Goal: Information Seeking & Learning: Check status

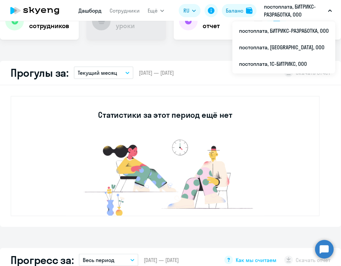
scroll to position [166, 0]
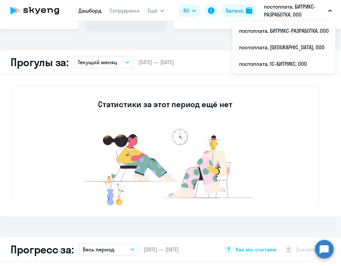
click at [102, 62] on p "Текущий месяц" at bounding box center [97, 62] width 39 height 8
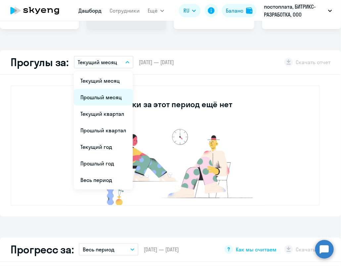
click at [103, 97] on li "Прошлый месяц" at bounding box center [103, 97] width 59 height 17
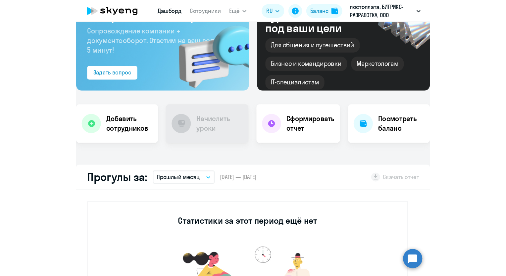
scroll to position [0, 0]
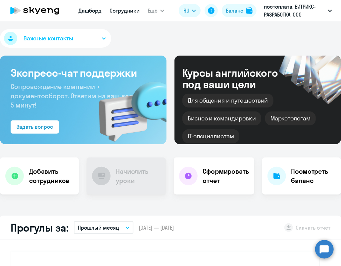
click at [123, 13] on link "Сотрудники" at bounding box center [125, 10] width 30 height 7
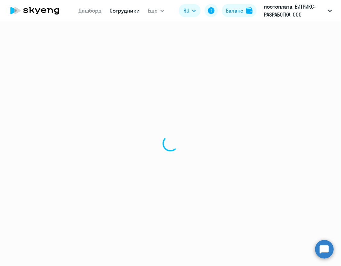
select select "30"
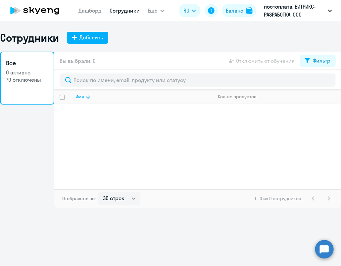
click at [23, 75] on p "0 активно" at bounding box center [27, 72] width 42 height 7
click at [319, 63] on div "Фильтр" at bounding box center [322, 61] width 18 height 8
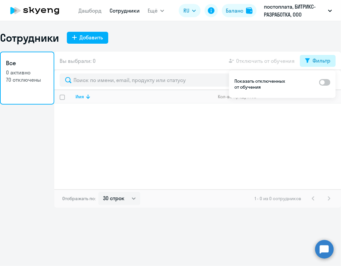
click at [319, 63] on div "Фильтр" at bounding box center [322, 61] width 18 height 8
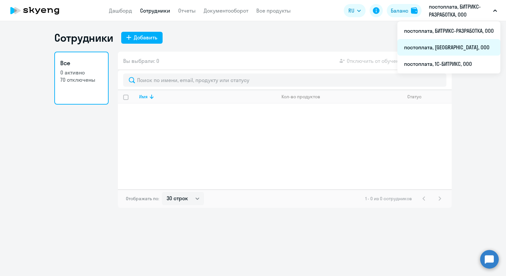
click at [341, 46] on li "постоплата, [GEOGRAPHIC_DATA], ООО" at bounding box center [448, 47] width 103 height 17
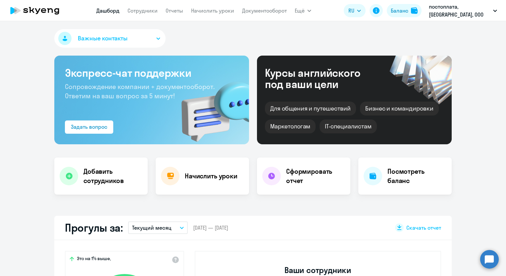
select select "30"
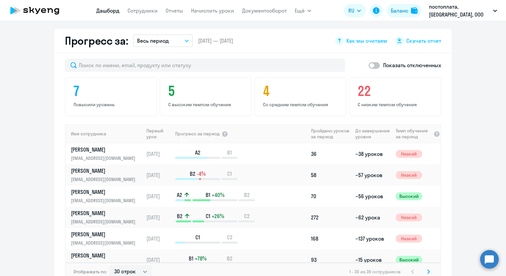
scroll to position [397, 0]
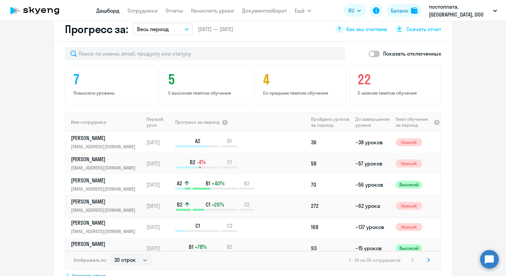
click at [111, 198] on p "[PERSON_NAME]" at bounding box center [105, 201] width 68 height 7
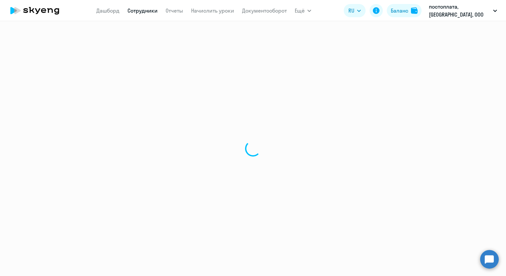
select select "english"
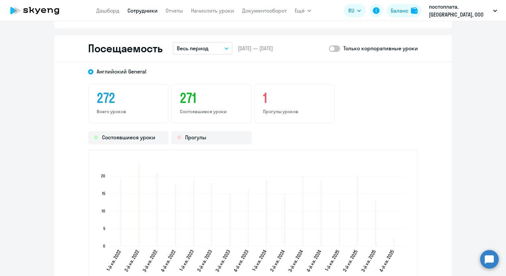
scroll to position [861, 0]
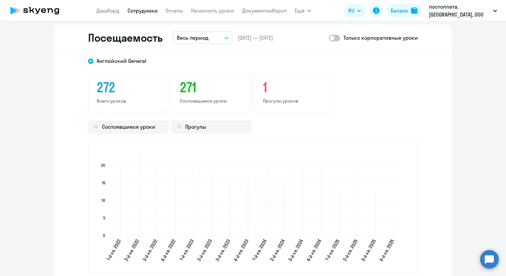
click at [210, 36] on button "Весь период" at bounding box center [203, 37] width 60 height 13
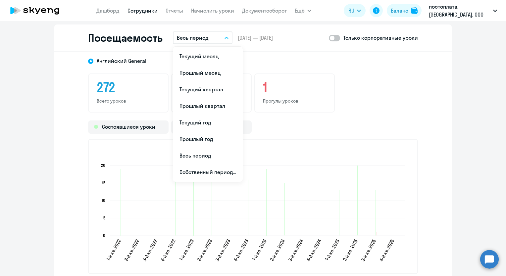
click at [210, 36] on button "Весь период" at bounding box center [203, 37] width 60 height 13
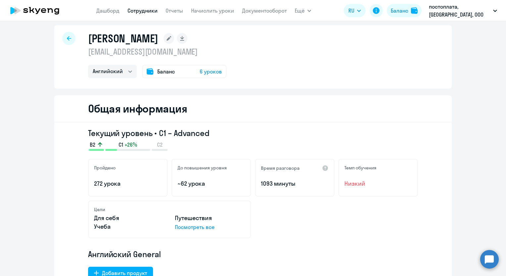
scroll to position [0, 0]
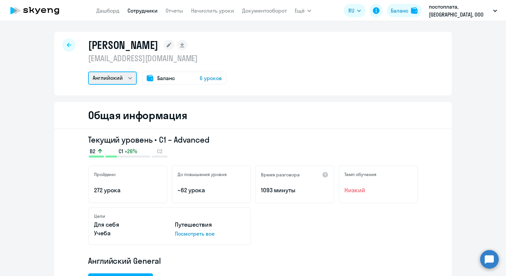
click at [109, 79] on select "Английский" at bounding box center [112, 78] width 49 height 13
click at [68, 46] on icon at bounding box center [69, 45] width 4 height 5
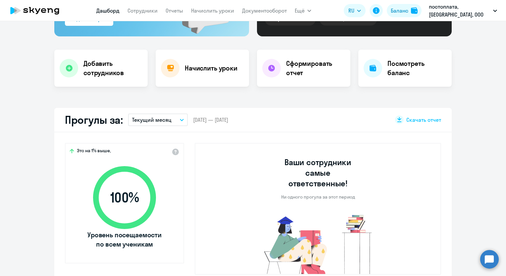
scroll to position [132, 0]
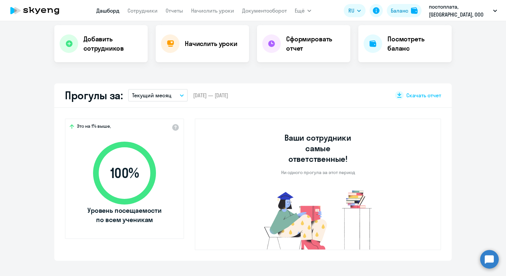
click at [155, 94] on p "Текущий месяц" at bounding box center [151, 95] width 39 height 8
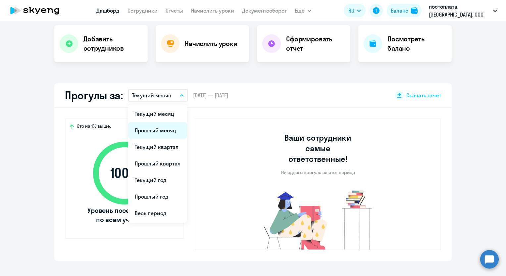
click at [151, 128] on li "Прошлый месяц" at bounding box center [157, 130] width 59 height 17
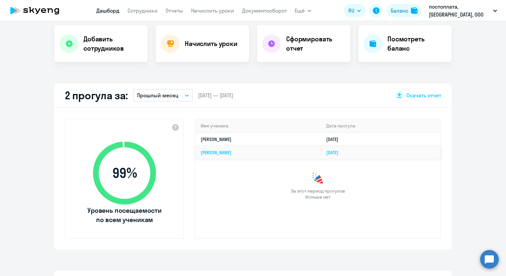
select select "30"
click at [321, 138] on td "[PERSON_NAME]" at bounding box center [257, 139] width 125 height 13
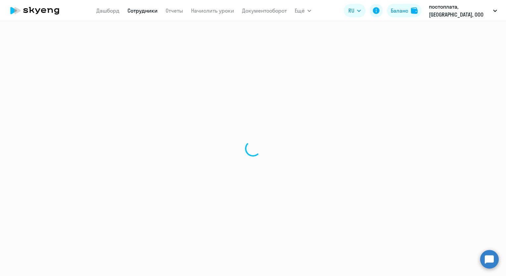
select select "english"
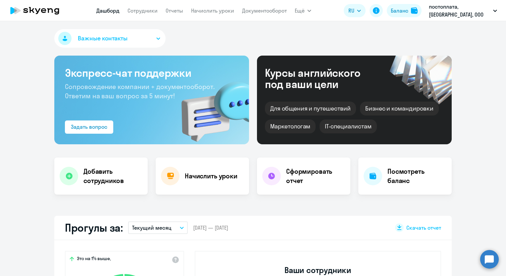
select select "30"
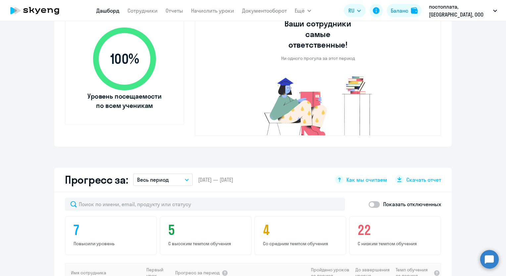
scroll to position [166, 0]
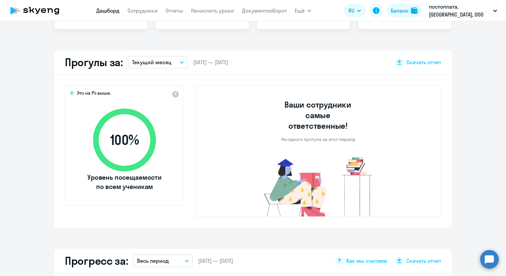
drag, startPoint x: 148, startPoint y: 59, endPoint x: 146, endPoint y: 65, distance: 5.9
click at [147, 59] on p "Текущий месяц" at bounding box center [151, 62] width 39 height 8
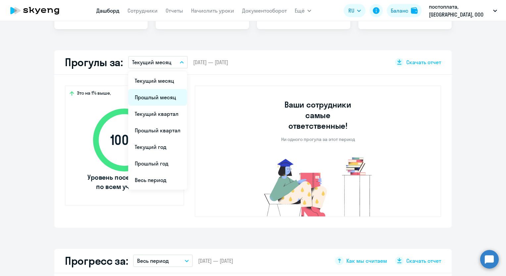
click at [150, 99] on li "Прошлый месяц" at bounding box center [157, 97] width 59 height 17
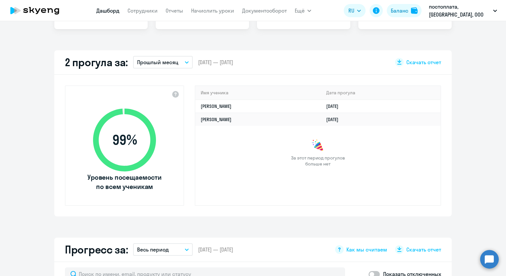
scroll to position [0, 0]
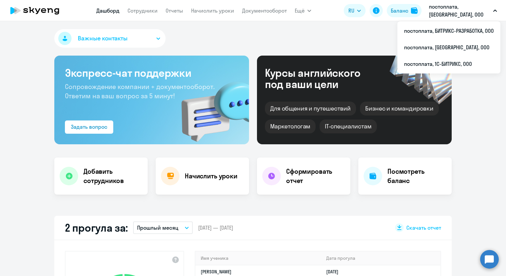
click at [341, 16] on p "постоплата, [GEOGRAPHIC_DATA], ООО" at bounding box center [460, 11] width 62 height 16
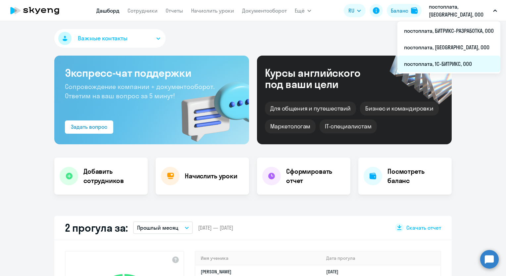
click at [341, 63] on li "постоплата, 1С-БИТРИКС, ООО" at bounding box center [448, 64] width 103 height 17
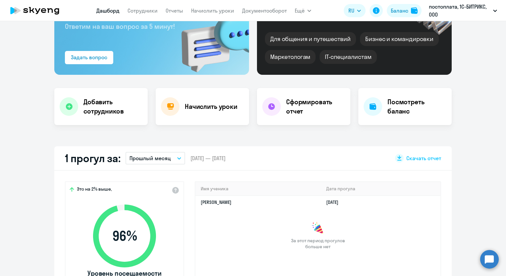
scroll to position [132, 0]
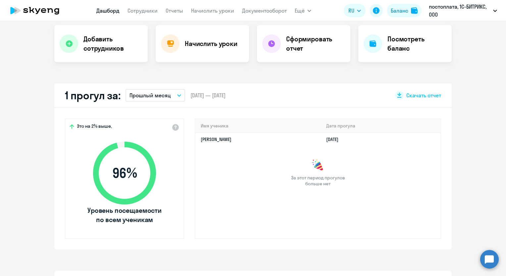
click at [156, 96] on p "Прошлый месяц" at bounding box center [149, 95] width 41 height 8
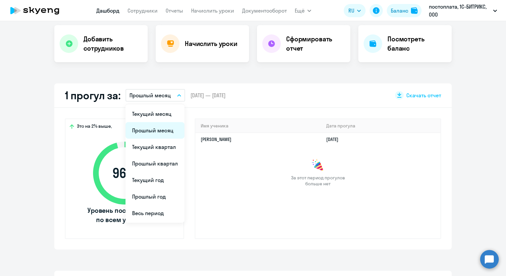
click at [155, 133] on li "Прошлый месяц" at bounding box center [154, 130] width 59 height 17
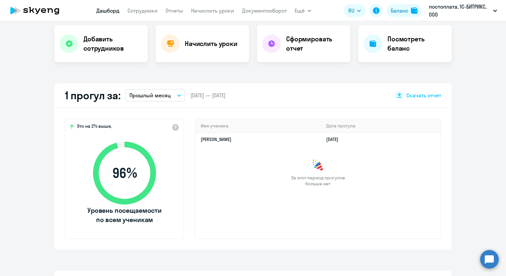
select select "30"
